Goal: Task Accomplishment & Management: Use online tool/utility

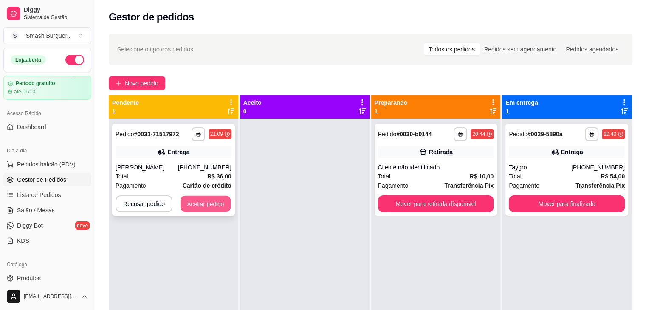
click at [194, 199] on button "Aceitar pedido" at bounding box center [205, 204] width 50 height 17
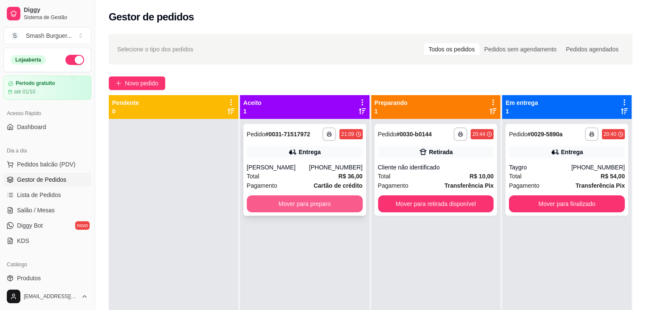
click at [340, 199] on button "Mover para preparo" at bounding box center [305, 203] width 116 height 17
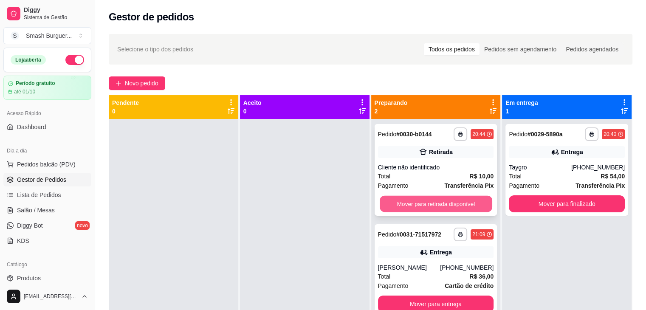
click at [419, 197] on button "Mover para retirada disponível" at bounding box center [435, 204] width 112 height 17
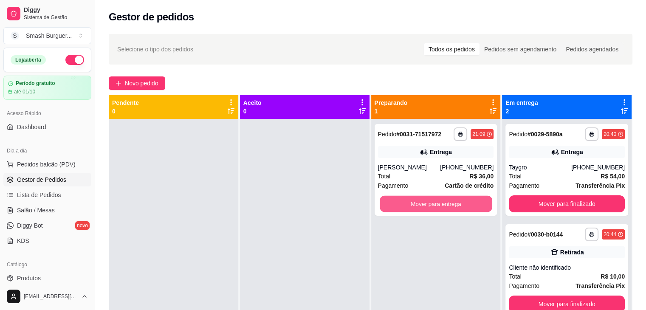
click at [419, 197] on button "Mover para entrega" at bounding box center [435, 204] width 112 height 17
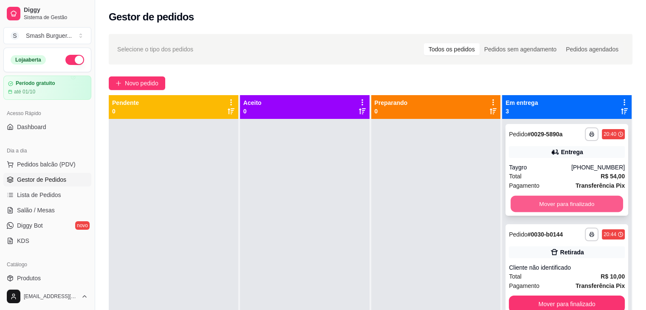
click at [535, 203] on button "Mover para finalizado" at bounding box center [566, 204] width 112 height 17
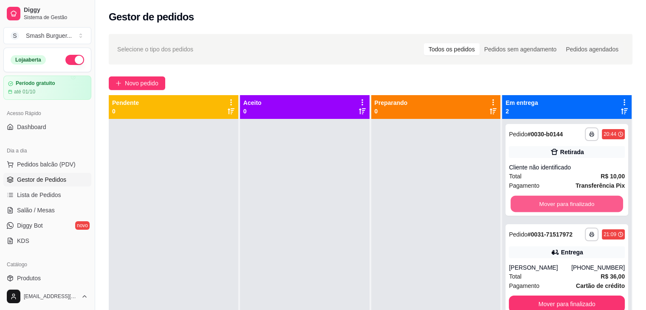
click at [535, 203] on button "Mover para finalizado" at bounding box center [566, 204] width 112 height 17
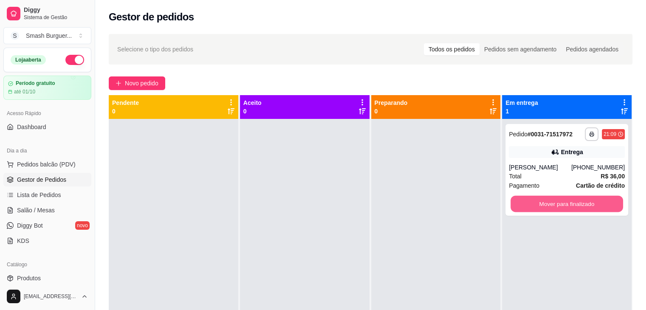
click at [535, 203] on button "Mover para finalizado" at bounding box center [566, 204] width 112 height 17
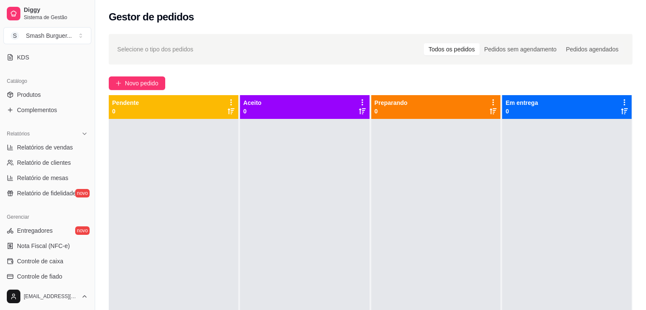
scroll to position [246, 0]
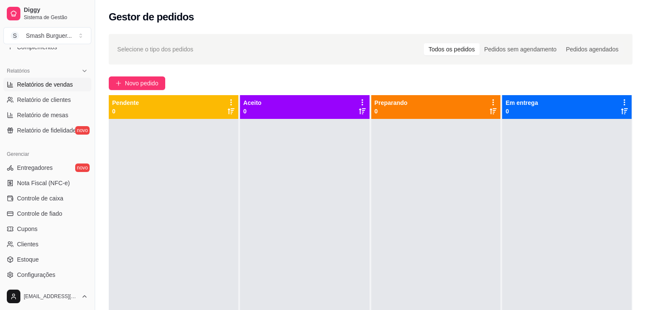
click at [29, 85] on span "Relatórios de vendas" at bounding box center [45, 84] width 56 height 8
select select "ALL"
select select "0"
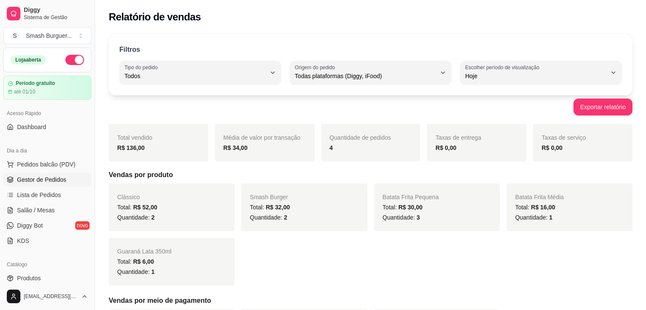
click at [42, 178] on span "Gestor de Pedidos" at bounding box center [41, 179] width 49 height 8
